Goal: Information Seeking & Learning: Learn about a topic

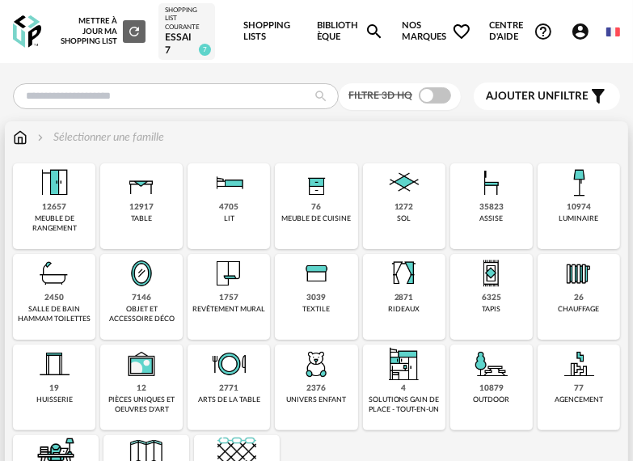
click at [139, 201] on img at bounding box center [141, 182] width 39 height 39
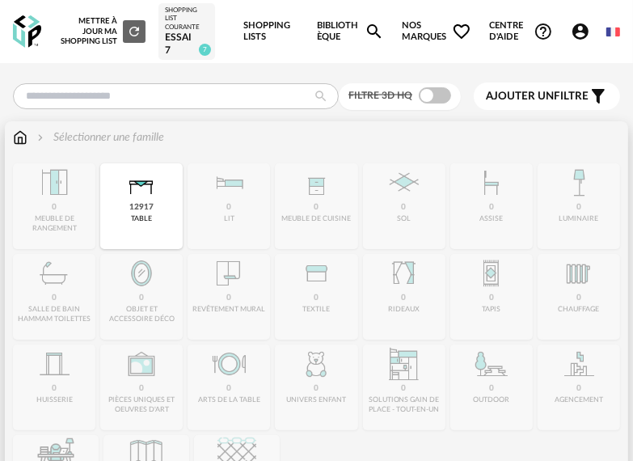
click at [150, 182] on img at bounding box center [141, 182] width 39 height 39
click at [139, 197] on img at bounding box center [141, 182] width 39 height 39
click at [144, 191] on img at bounding box center [141, 182] width 39 height 39
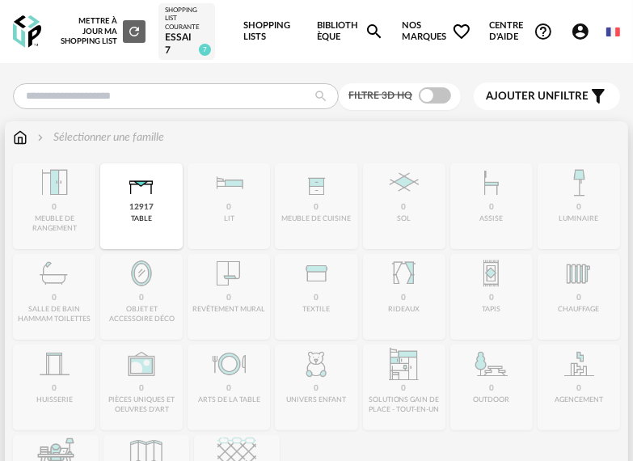
click at [144, 191] on img at bounding box center [141, 182] width 39 height 39
click at [142, 191] on img at bounding box center [141, 182] width 39 height 39
click at [139, 189] on img at bounding box center [141, 182] width 39 height 39
click at [148, 203] on div "12917" at bounding box center [141, 207] width 24 height 11
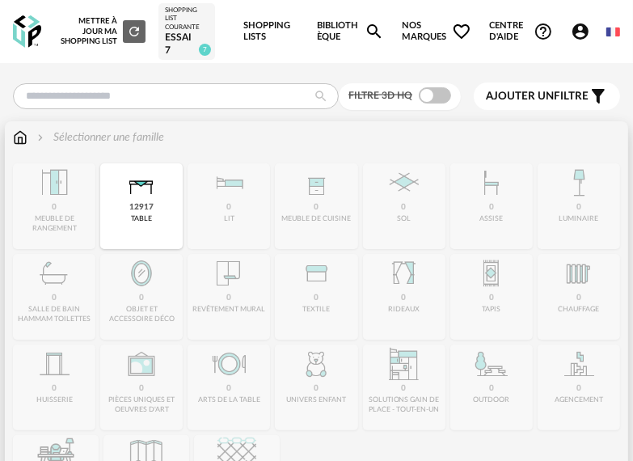
click at [148, 203] on div "12917" at bounding box center [141, 207] width 24 height 11
click at [145, 201] on img at bounding box center [141, 182] width 39 height 39
click at [146, 190] on img at bounding box center [141, 182] width 39 height 39
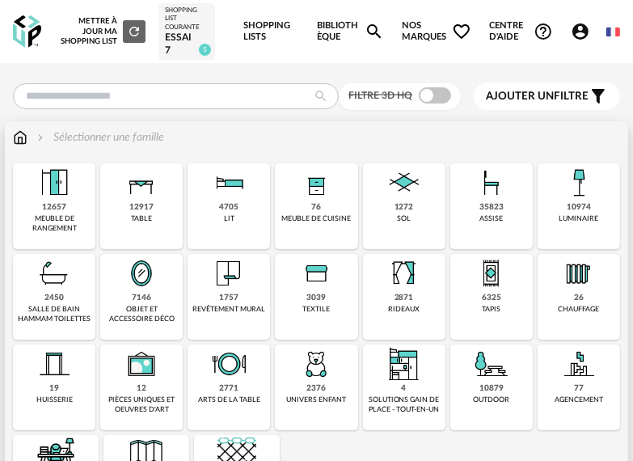
click at [142, 201] on img at bounding box center [141, 182] width 39 height 39
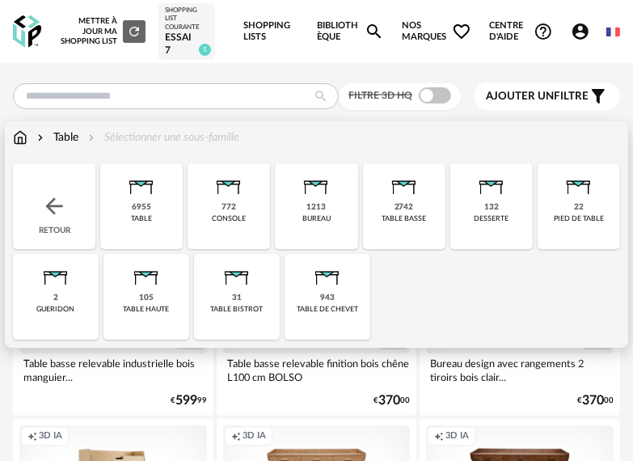
click at [408, 210] on div "2742" at bounding box center [404, 207] width 19 height 11
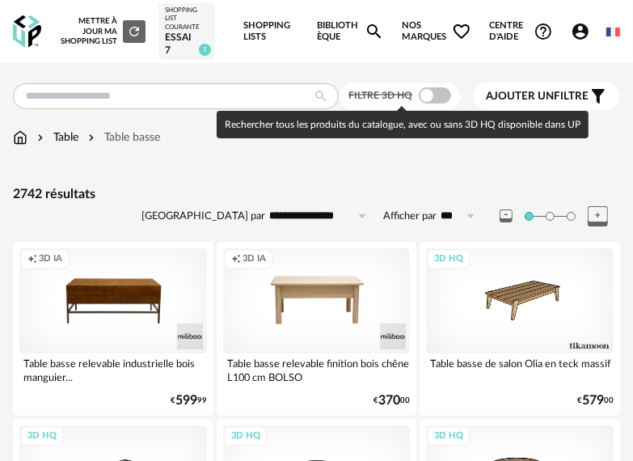
click at [425, 92] on span at bounding box center [435, 95] width 32 height 16
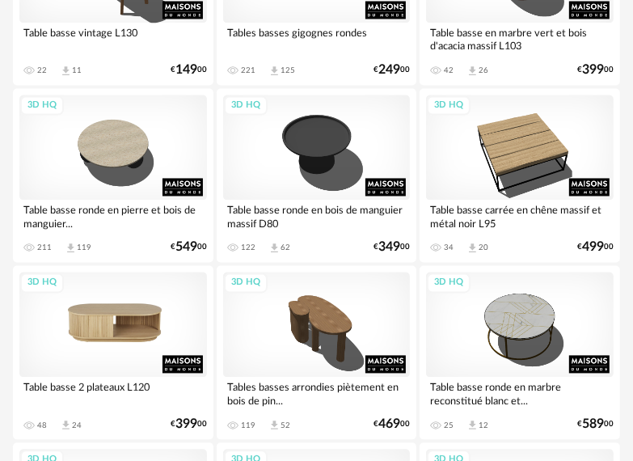
scroll to position [1536, 0]
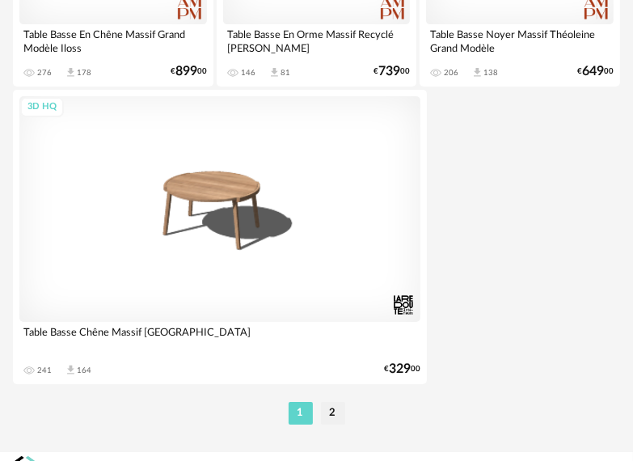
scroll to position [6033, 0]
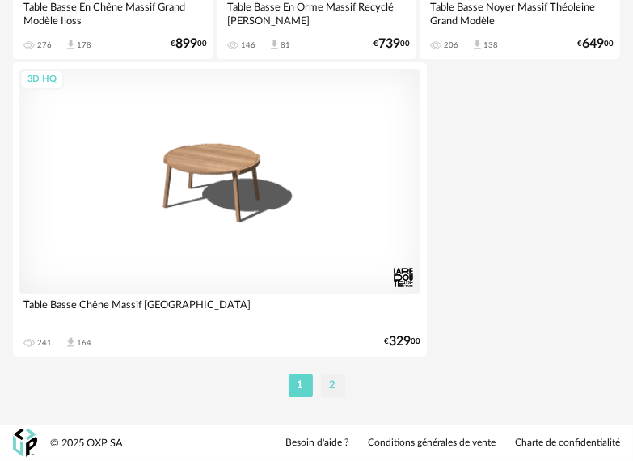
click at [328, 388] on li "2" at bounding box center [333, 385] width 24 height 23
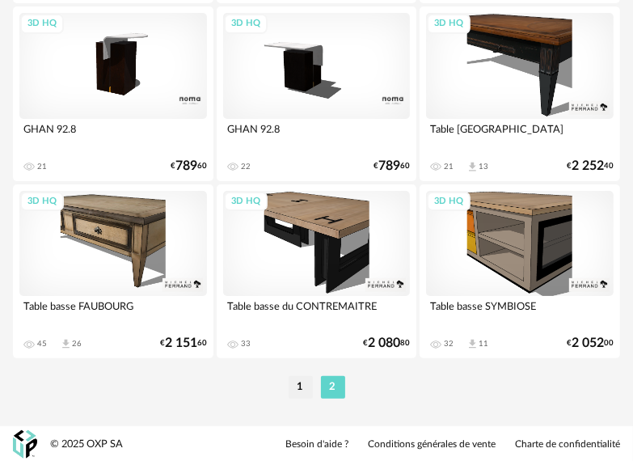
scroll to position [3251, 0]
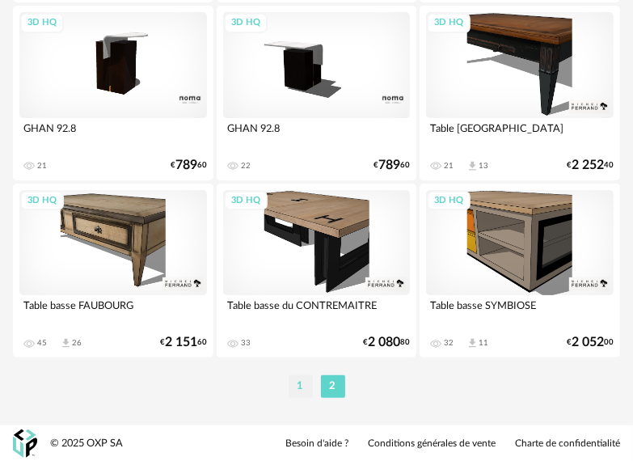
click at [302, 382] on li "1" at bounding box center [301, 386] width 24 height 23
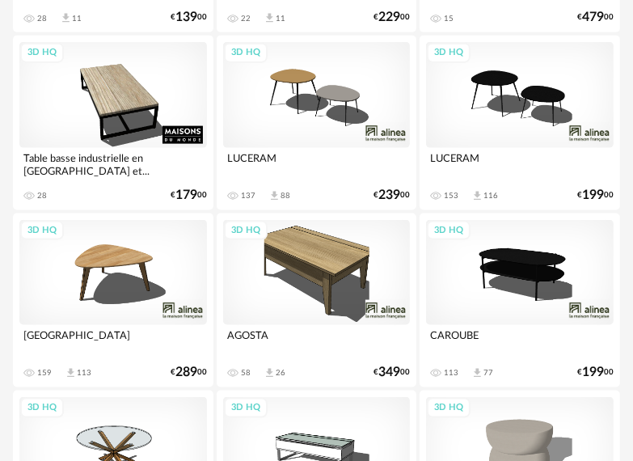
scroll to position [4286, 0]
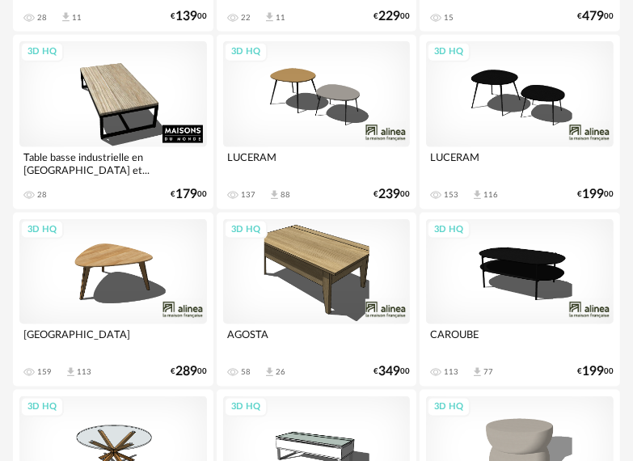
click at [520, 268] on div "3D HQ" at bounding box center [520, 271] width 188 height 105
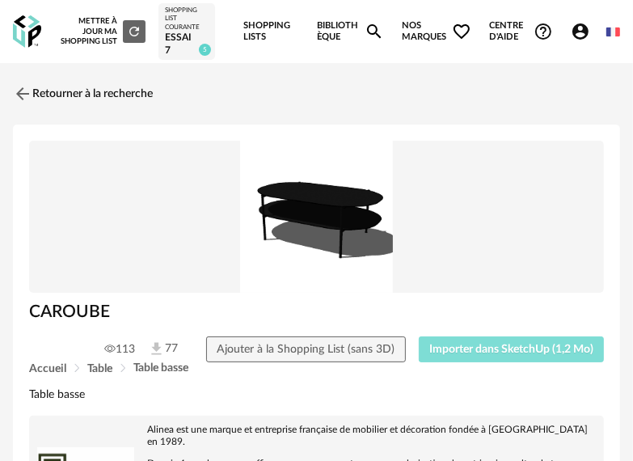
click at [512, 346] on span "Importer dans SketchUp (1,2 Mo)" at bounding box center [511, 349] width 164 height 11
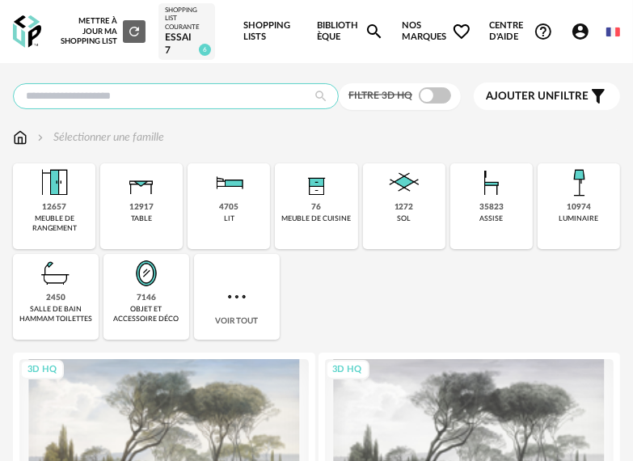
click at [137, 97] on input "text" at bounding box center [176, 96] width 326 height 26
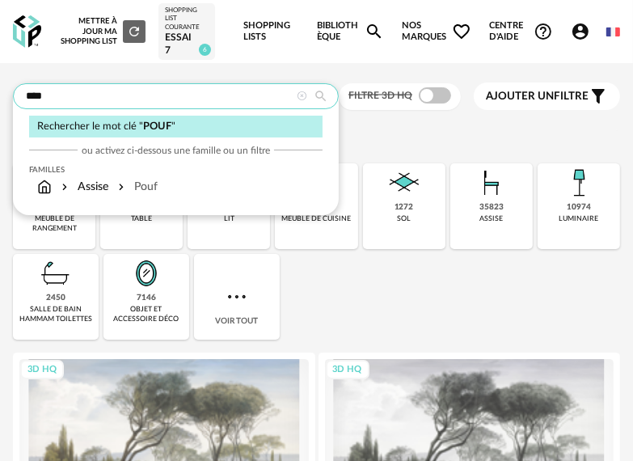
type input "****"
click at [165, 126] on span "POUF" at bounding box center [157, 126] width 28 height 10
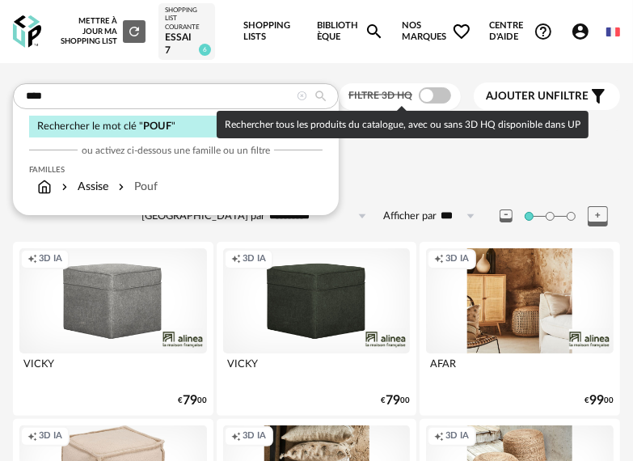
click at [430, 94] on span at bounding box center [435, 95] width 32 height 16
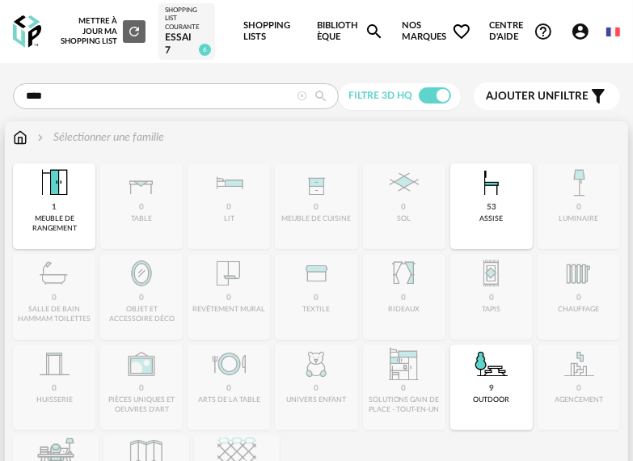
click at [17, 137] on img at bounding box center [20, 137] width 15 height 16
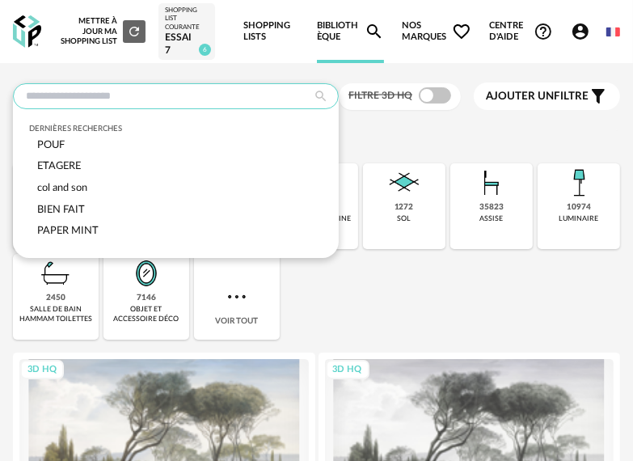
click at [117, 95] on input "text" at bounding box center [176, 96] width 326 height 26
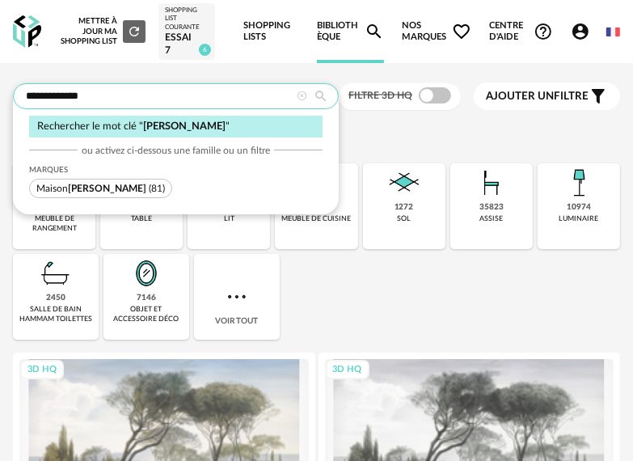
type input "**********"
click at [163, 128] on span "[PERSON_NAME]" at bounding box center [184, 126] width 82 height 10
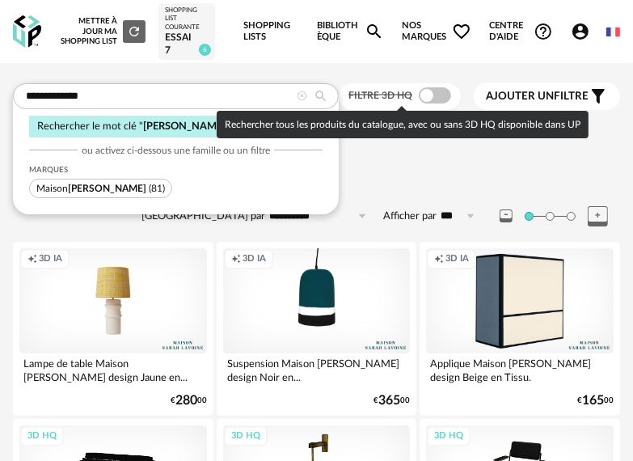
click at [424, 92] on span at bounding box center [435, 95] width 32 height 16
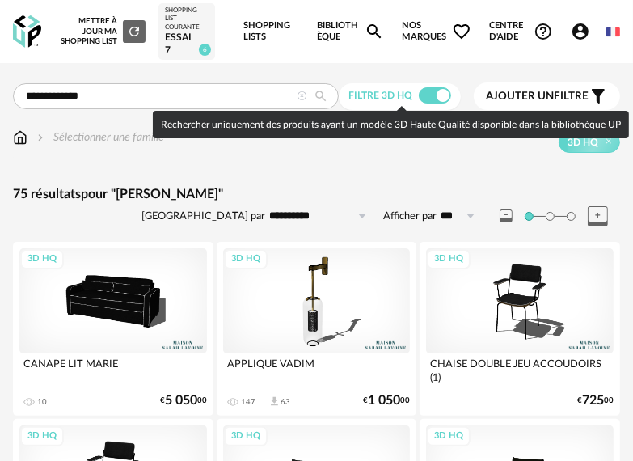
click at [437, 96] on span at bounding box center [435, 95] width 32 height 16
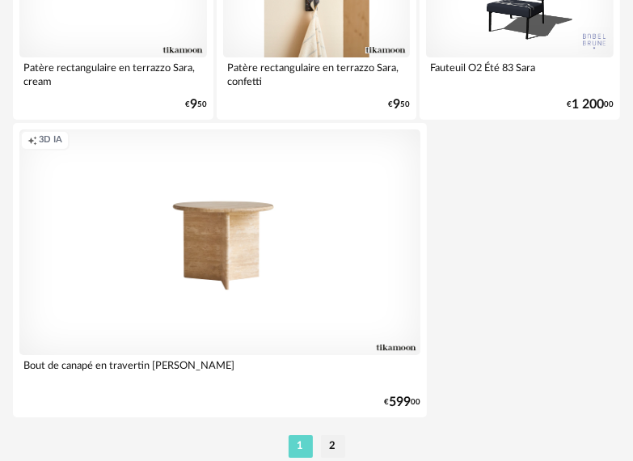
scroll to position [6033, 0]
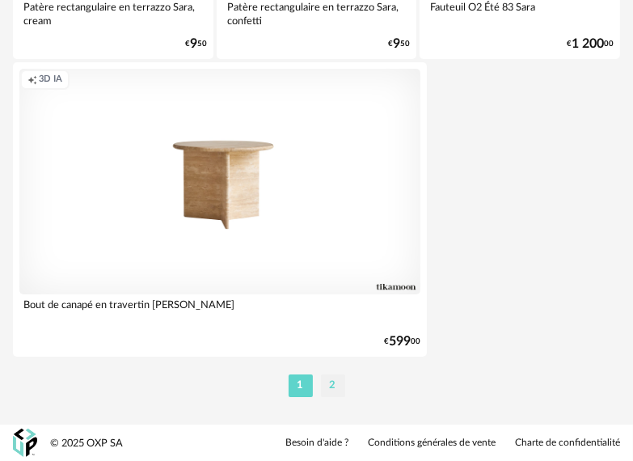
click at [333, 382] on li "2" at bounding box center [333, 385] width 24 height 23
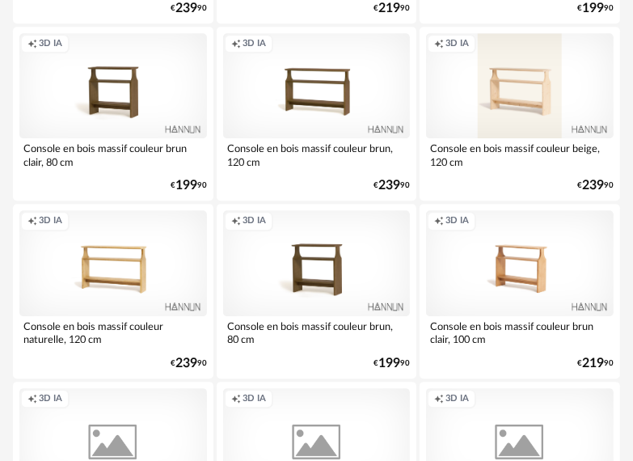
scroll to position [2345, 0]
